Goal: Information Seeking & Learning: Learn about a topic

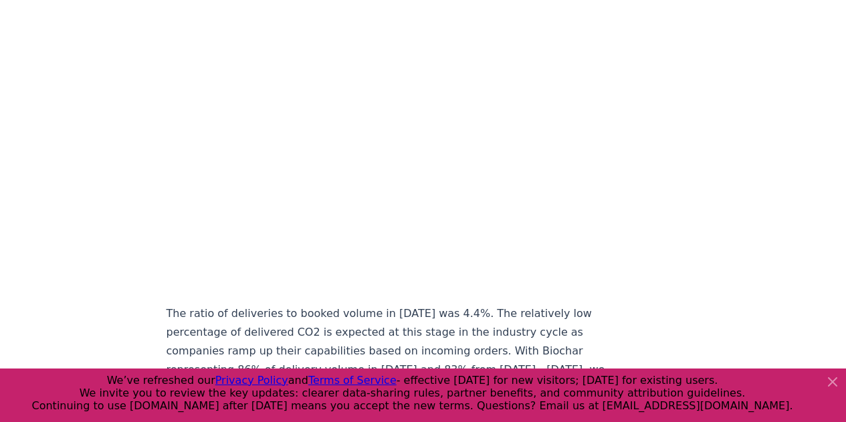
scroll to position [6922, 0]
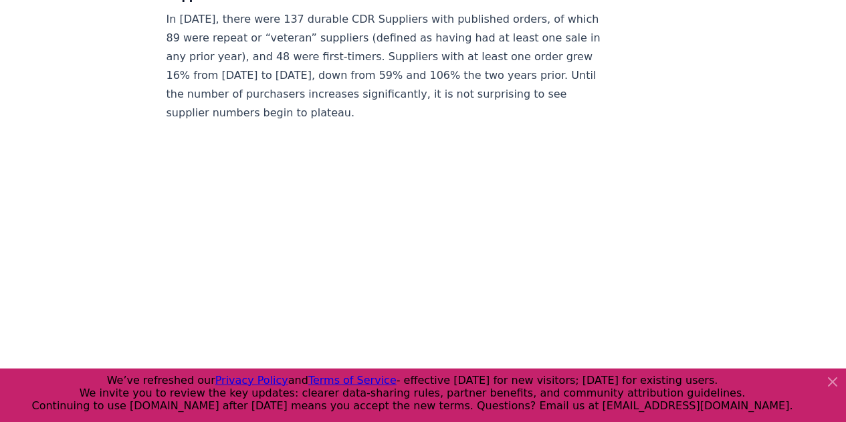
scroll to position [7597, 0]
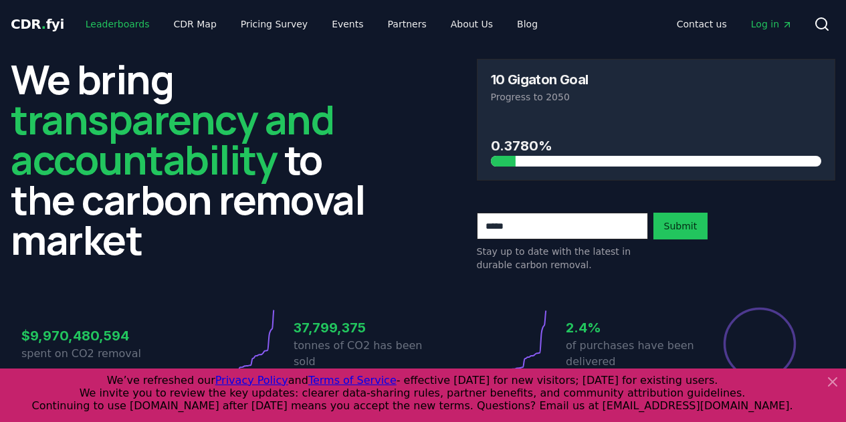
click at [118, 24] on link "Leaderboards" at bounding box center [118, 24] width 86 height 24
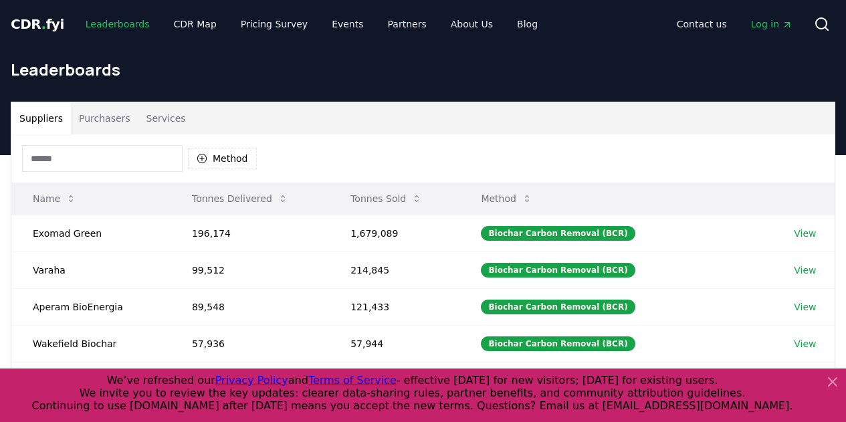
scroll to position [98, 0]
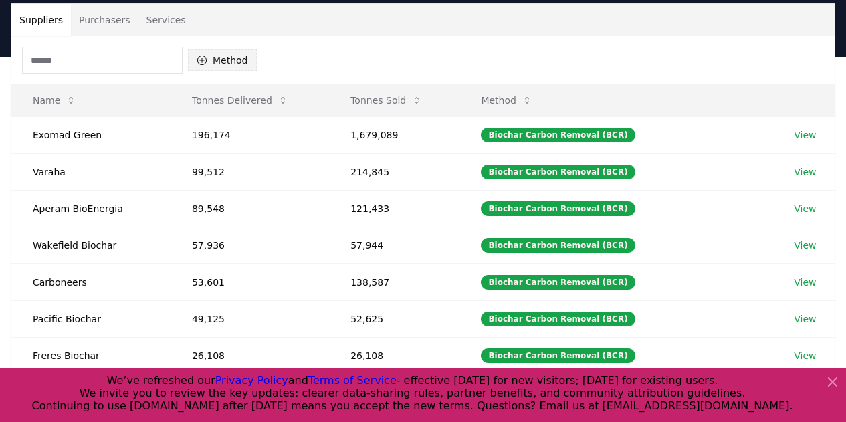
click at [214, 65] on button "Method" at bounding box center [222, 59] width 69 height 21
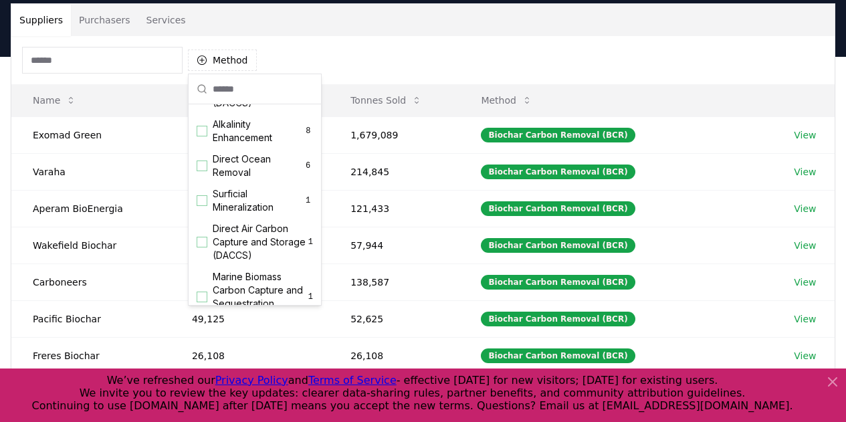
scroll to position [431, 0]
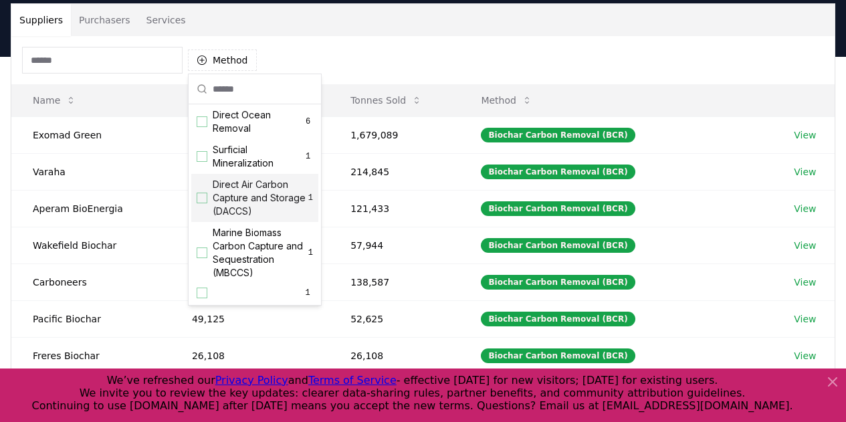
click at [203, 199] on div "Suggestions" at bounding box center [202, 198] width 11 height 11
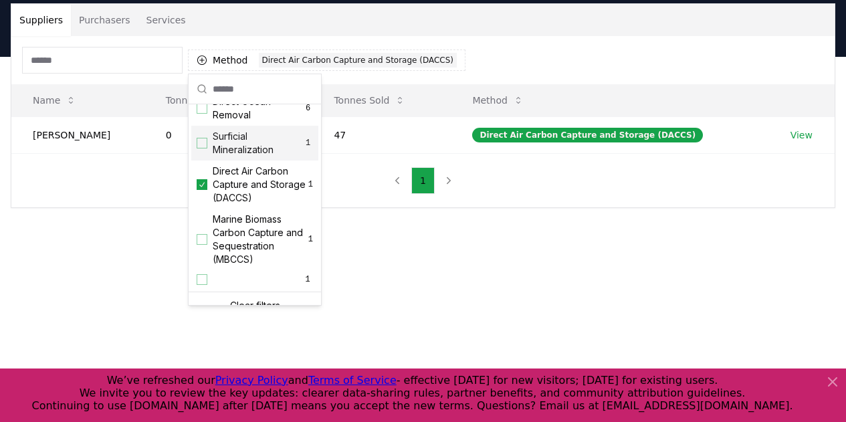
click at [525, 38] on div "Method 1 Direct Air Carbon Capture and Storage (DACCS)" at bounding box center [422, 60] width 823 height 48
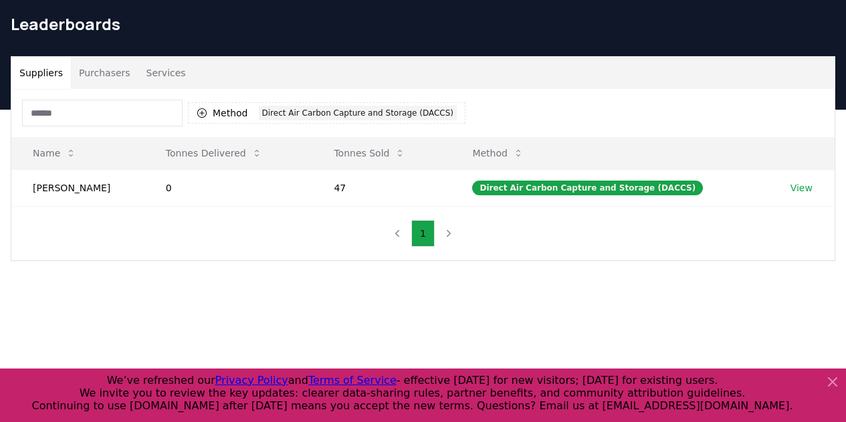
scroll to position [45, 0]
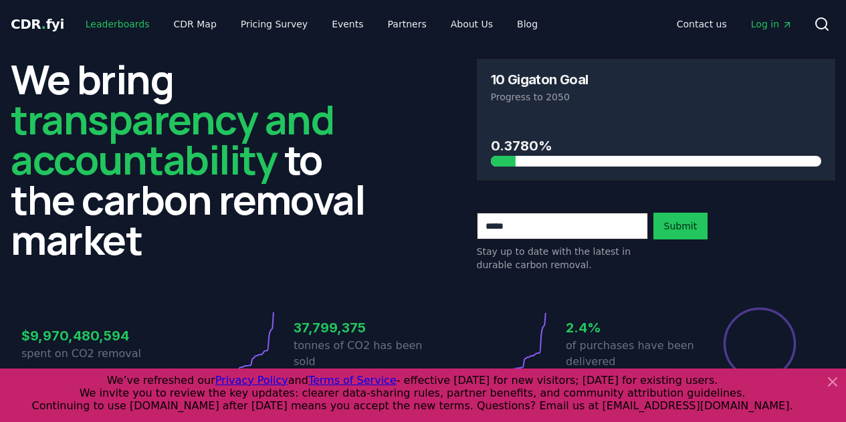
click at [112, 29] on link "Leaderboards" at bounding box center [118, 24] width 86 height 24
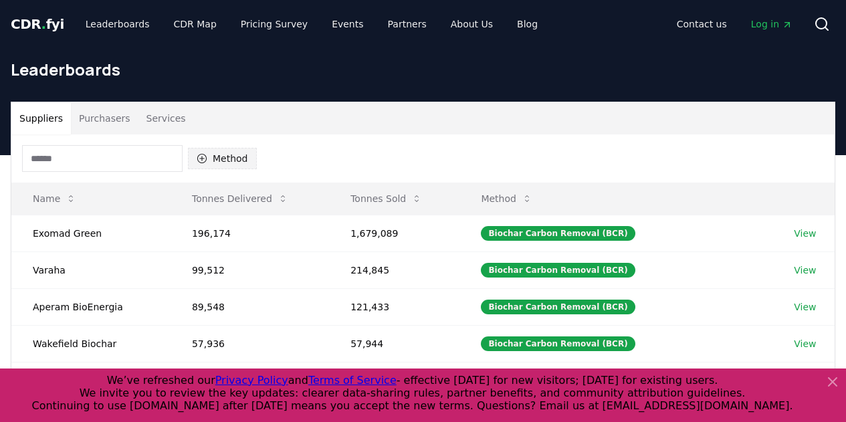
click at [222, 164] on button "Method" at bounding box center [222, 158] width 69 height 21
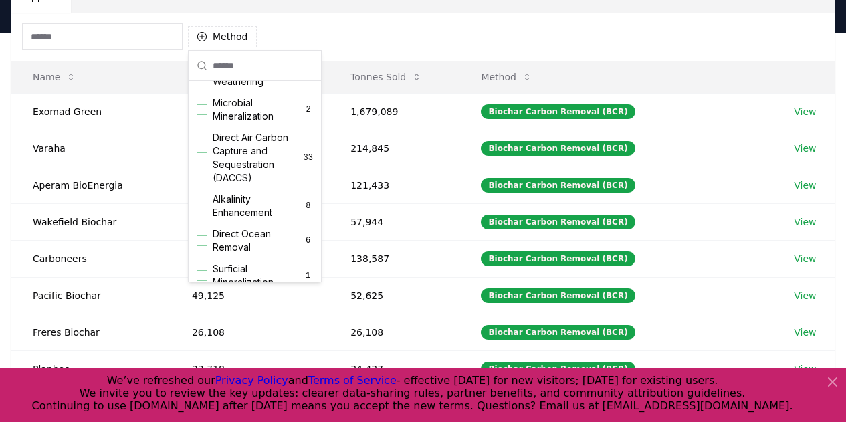
scroll to position [288, 0]
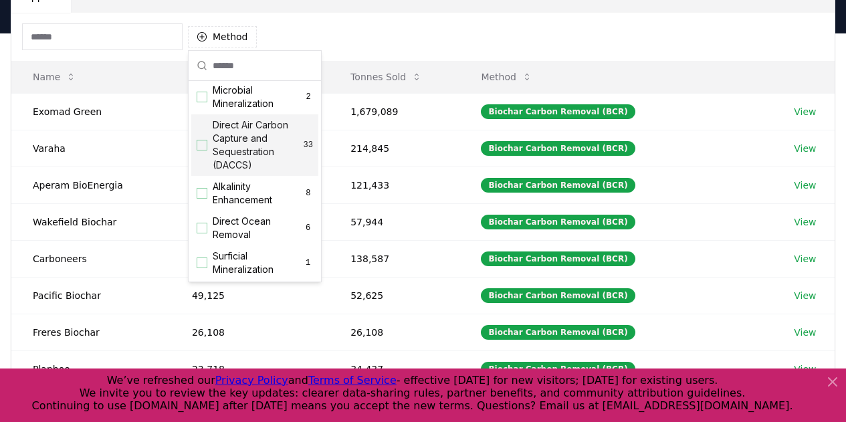
click at [195, 156] on div "Direct Air Carbon Capture and Sequestration (DACCS) 33" at bounding box center [254, 145] width 127 height 62
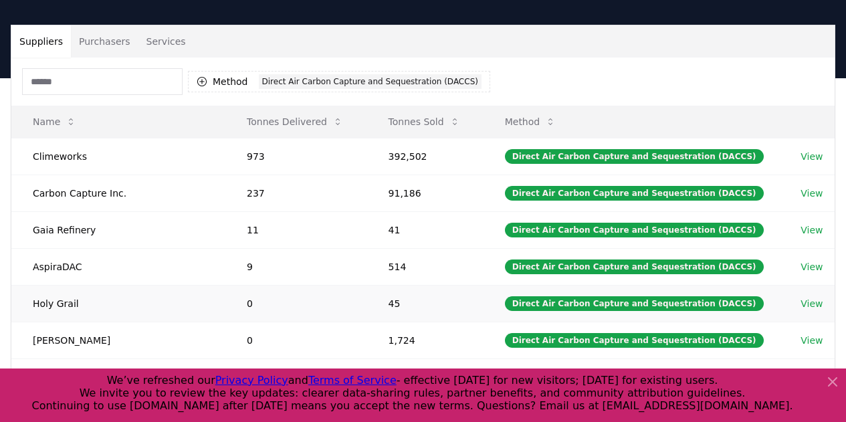
scroll to position [67, 0]
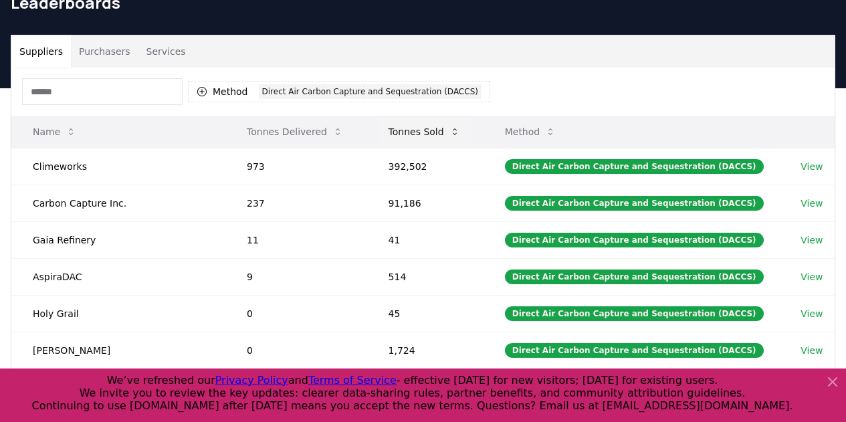
click at [432, 132] on button "Tonnes Sold" at bounding box center [424, 131] width 93 height 27
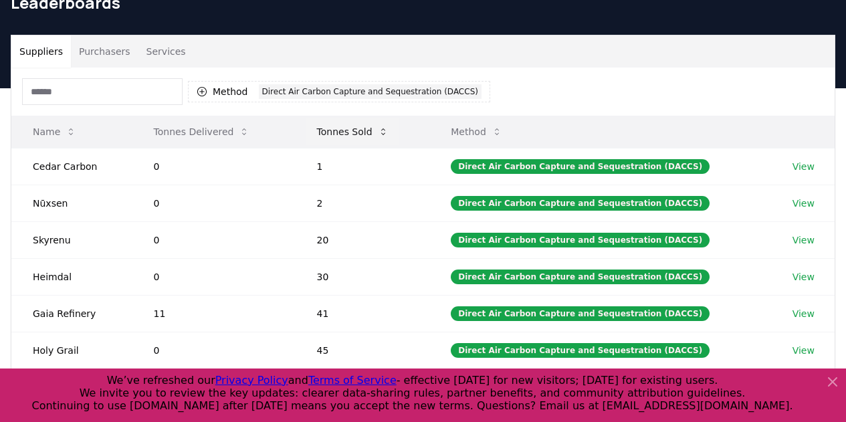
click at [353, 128] on button "Tonnes Sold" at bounding box center [352, 131] width 93 height 27
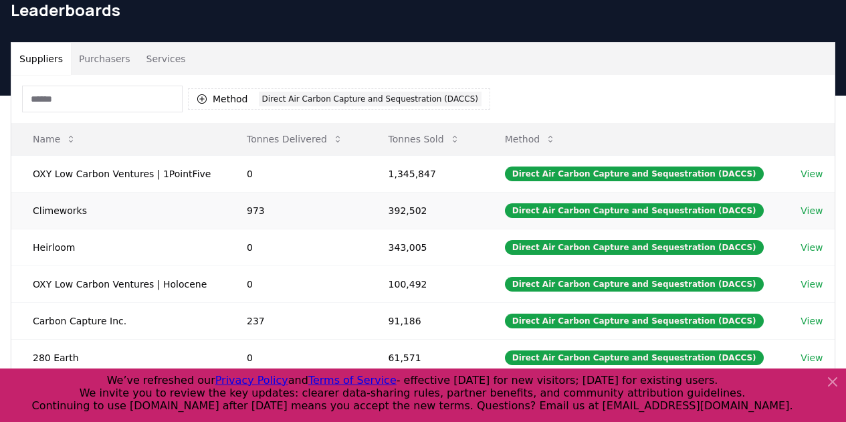
scroll to position [60, 0]
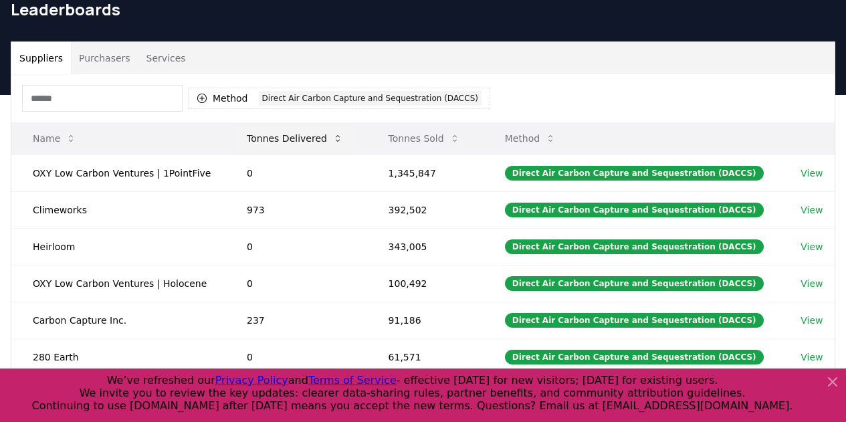
click at [292, 136] on button "Tonnes Delivered" at bounding box center [295, 138] width 118 height 27
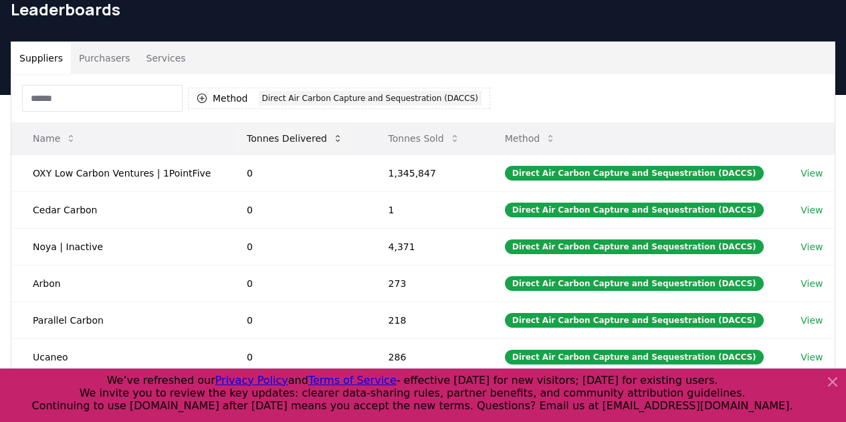
click at [292, 136] on button "Tonnes Delivered" at bounding box center [295, 138] width 118 height 27
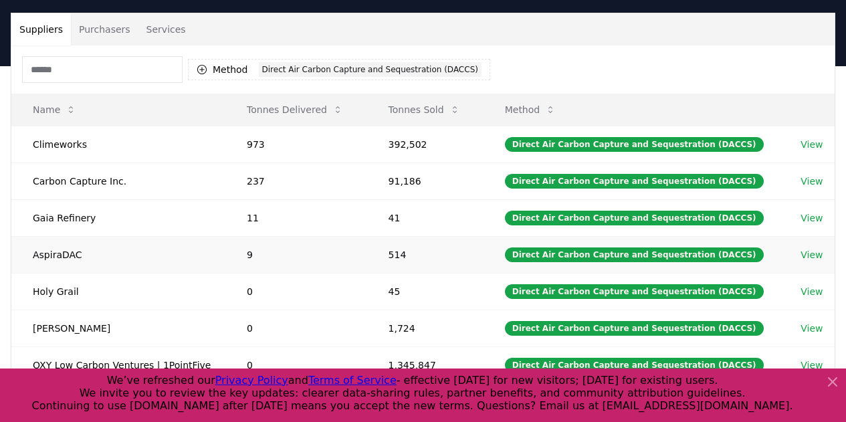
scroll to position [90, 0]
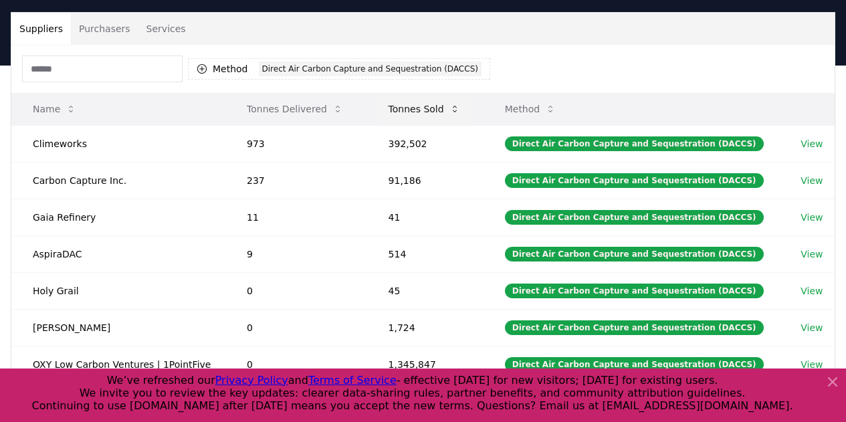
click at [435, 113] on button "Tonnes Sold" at bounding box center [424, 109] width 93 height 27
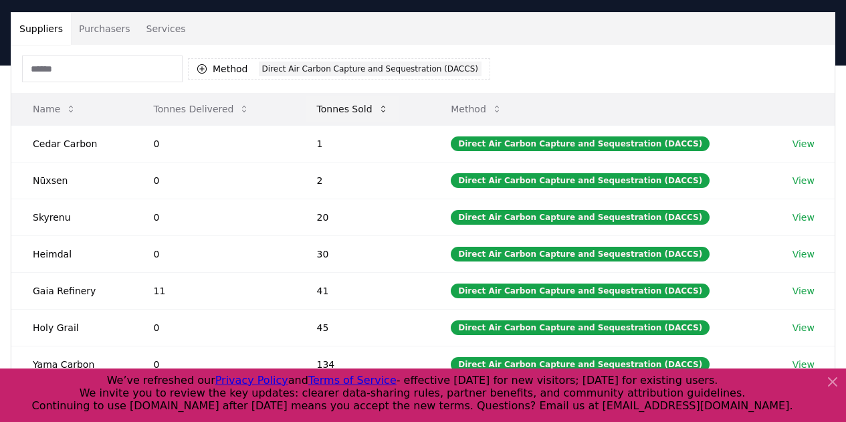
click at [343, 108] on button "Tonnes Sold" at bounding box center [352, 109] width 93 height 27
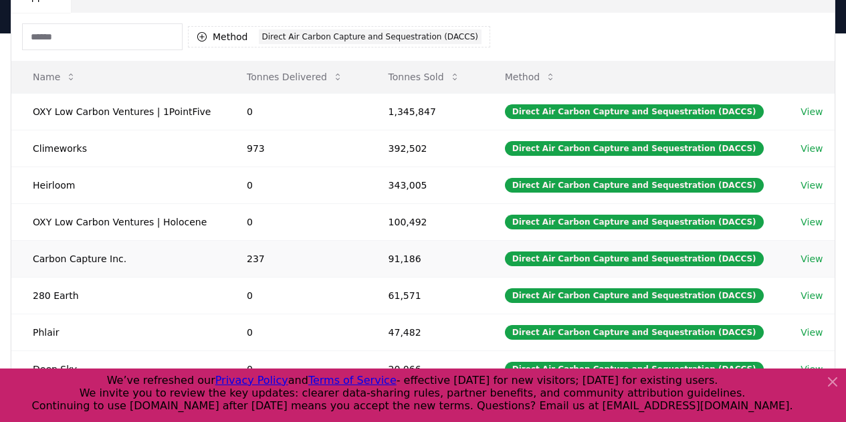
scroll to position [122, 0]
